Goal: Find specific page/section: Find specific page/section

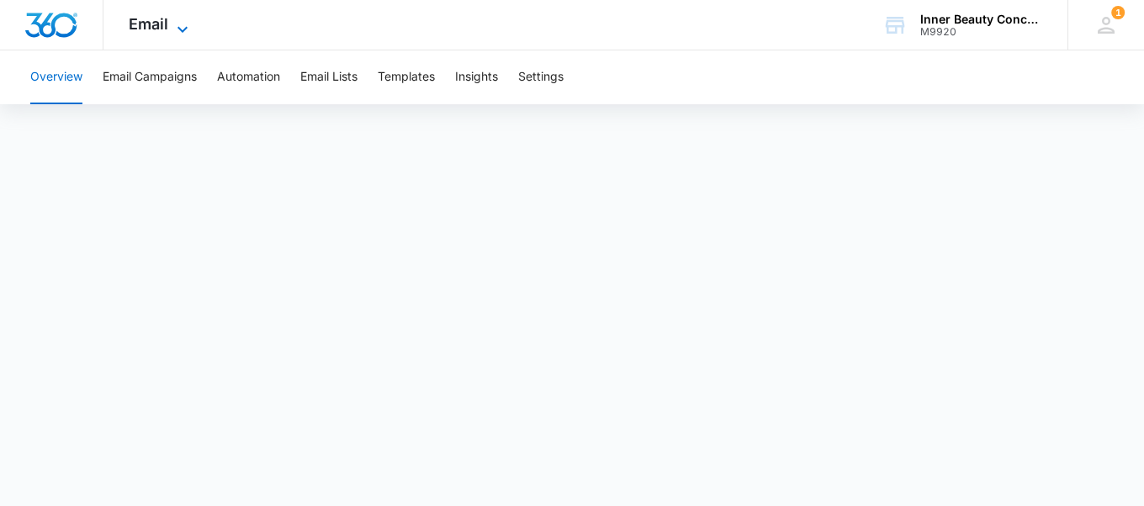
click at [132, 21] on span "Email" at bounding box center [149, 24] width 40 height 18
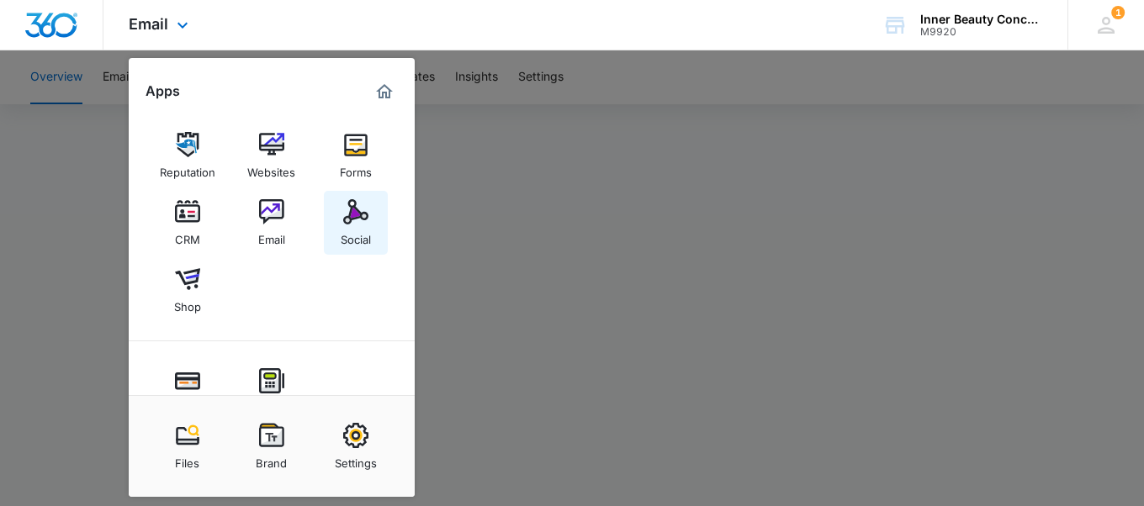
click at [332, 224] on link "Social" at bounding box center [356, 223] width 64 height 64
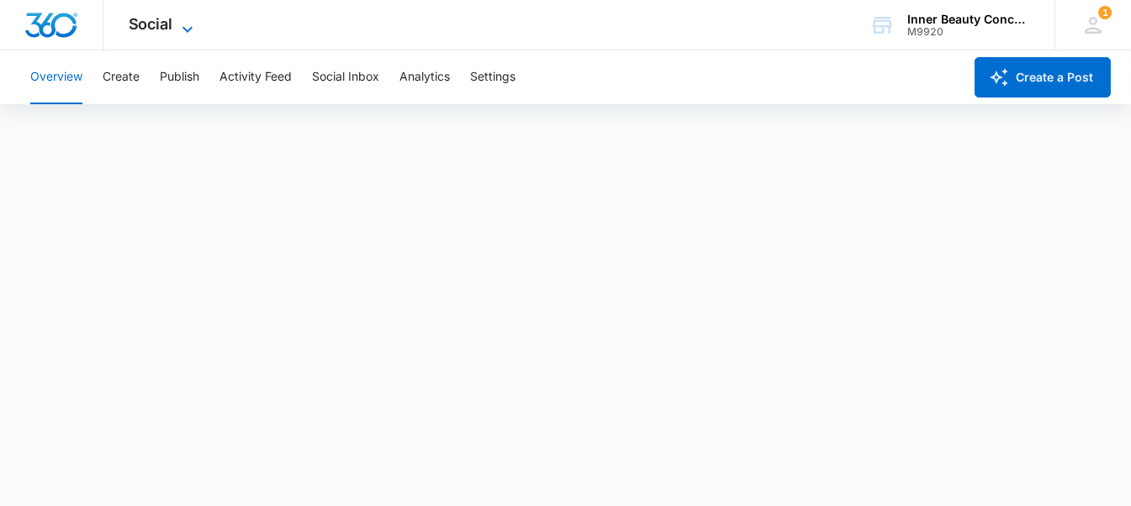
click at [185, 15] on div "Social Apps Reputation Websites Forms CRM Email Social Shop Payments POS Conten…" at bounding box center [162, 25] width 119 height 50
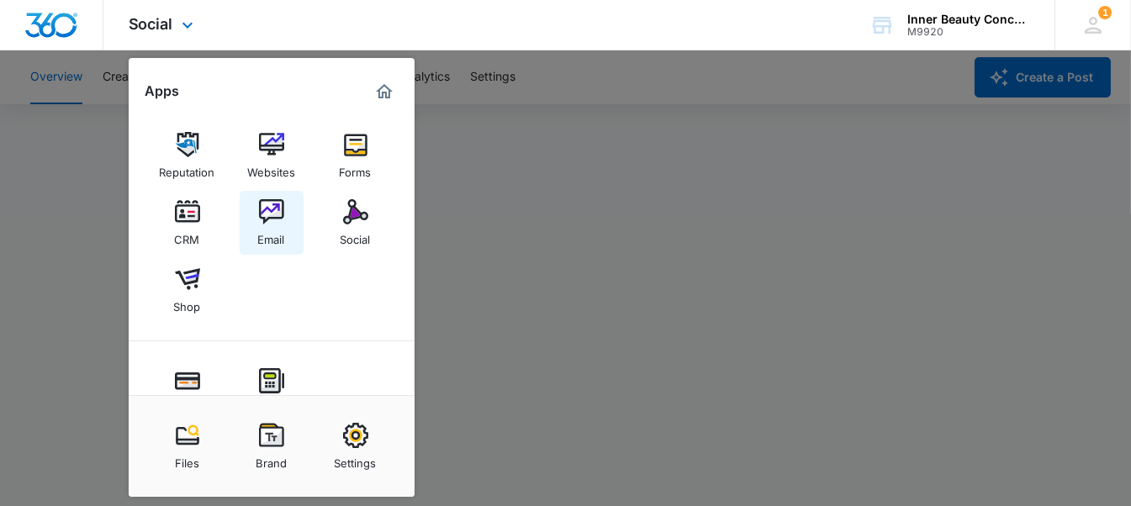
click at [275, 232] on div "Email" at bounding box center [271, 236] width 27 height 22
